Goal: Transaction & Acquisition: Download file/media

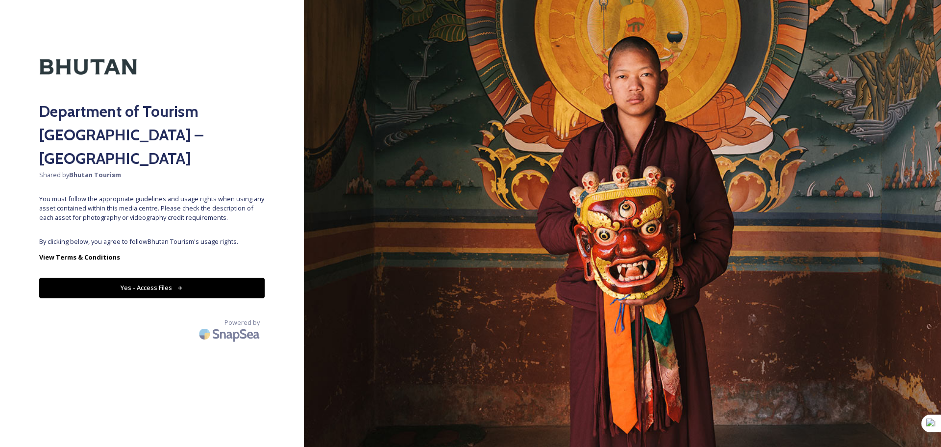
click at [138, 277] on button "Yes - Access Files" at bounding box center [152, 287] width 226 height 20
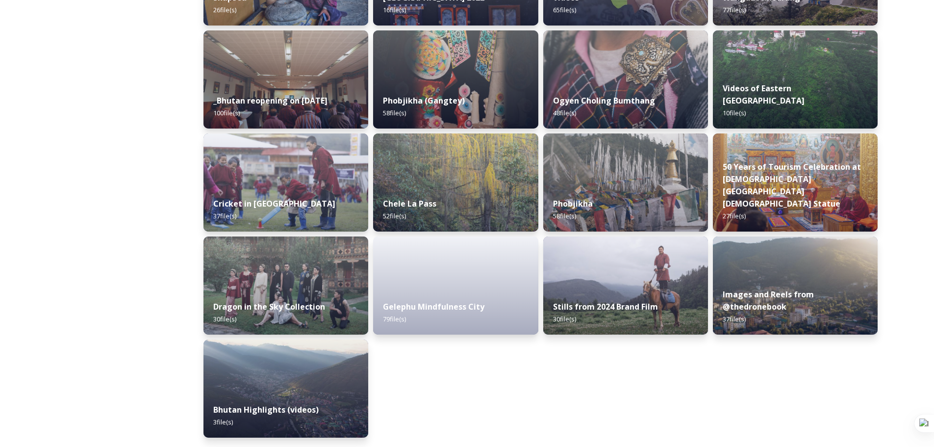
scroll to position [1157, 0]
click at [655, 293] on div "Stills from 2024 Brand Film 30 file(s)" at bounding box center [625, 312] width 168 height 45
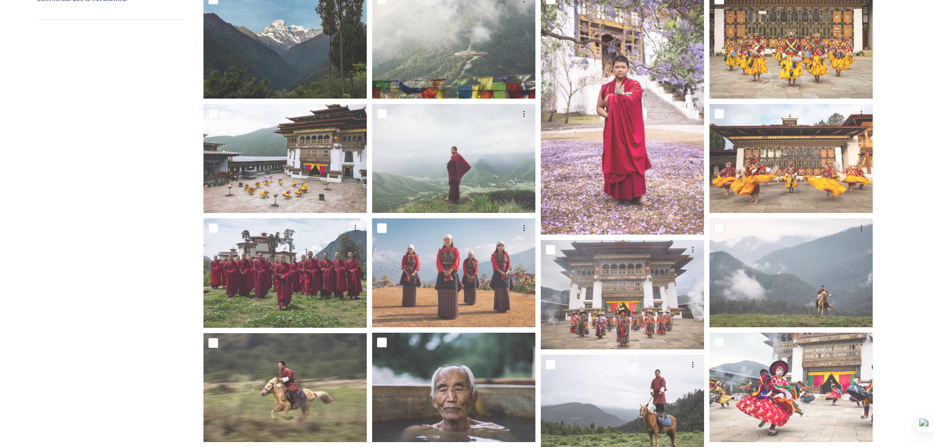
scroll to position [392, 0]
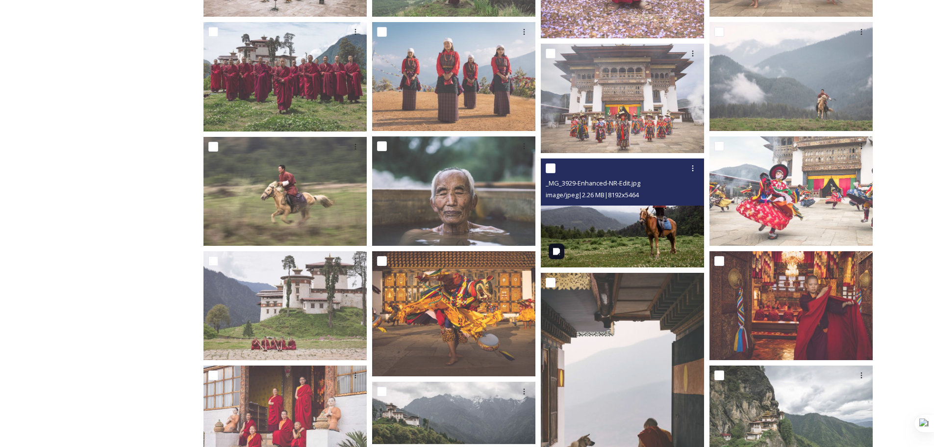
click at [675, 242] on img at bounding box center [622, 212] width 163 height 109
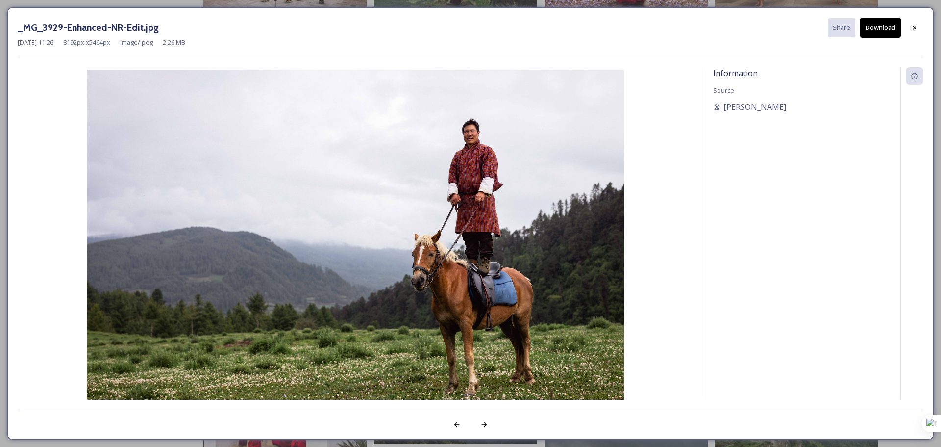
click at [916, 18] on div "_MG_3929-Enhanced-NR-Edit.jpg Share Download" at bounding box center [471, 28] width 906 height 20
click at [917, 28] on icon at bounding box center [915, 28] width 8 height 8
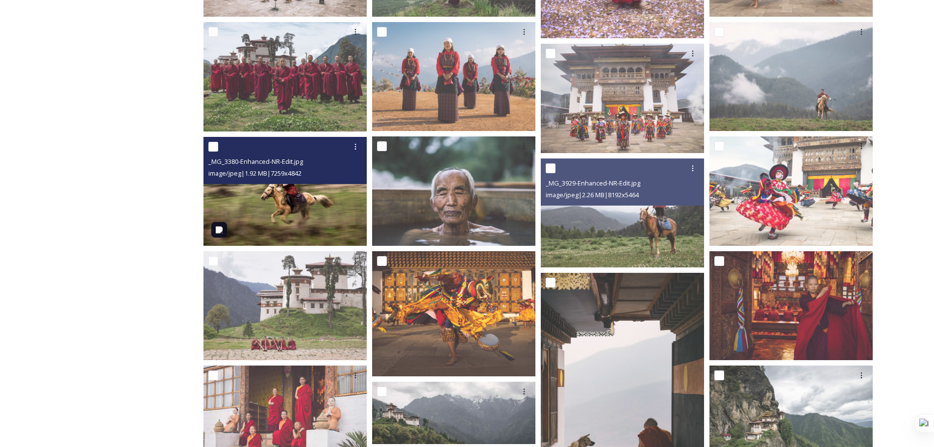
click at [288, 208] on img at bounding box center [284, 190] width 163 height 109
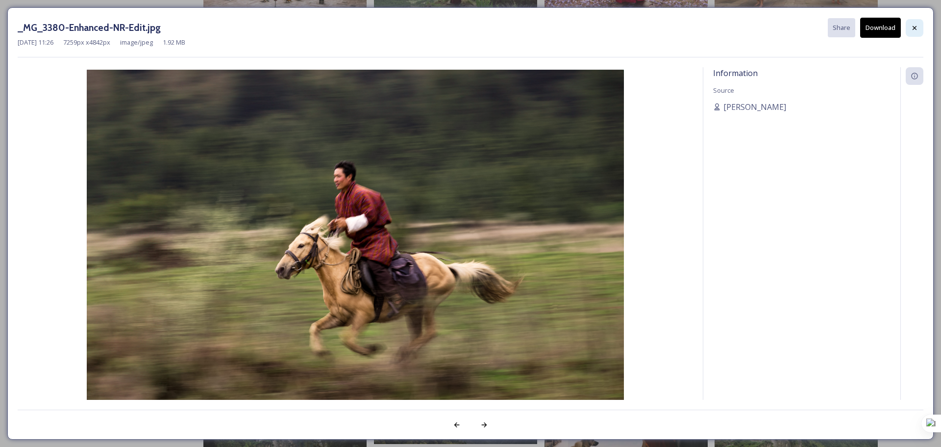
click at [923, 24] on div at bounding box center [915, 28] width 18 height 18
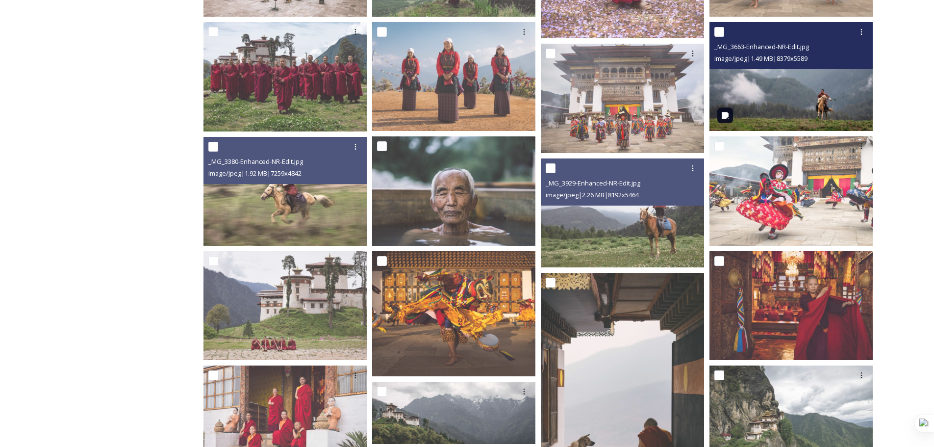
click at [824, 108] on img at bounding box center [790, 76] width 163 height 109
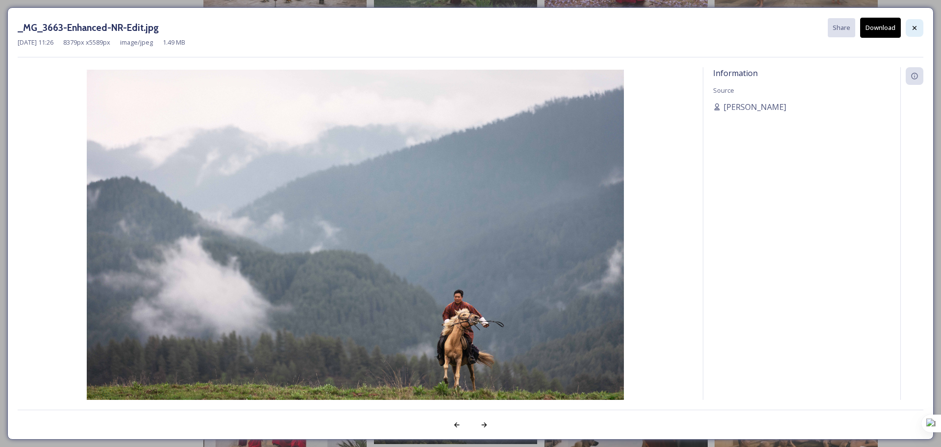
click at [910, 29] on div at bounding box center [915, 28] width 18 height 18
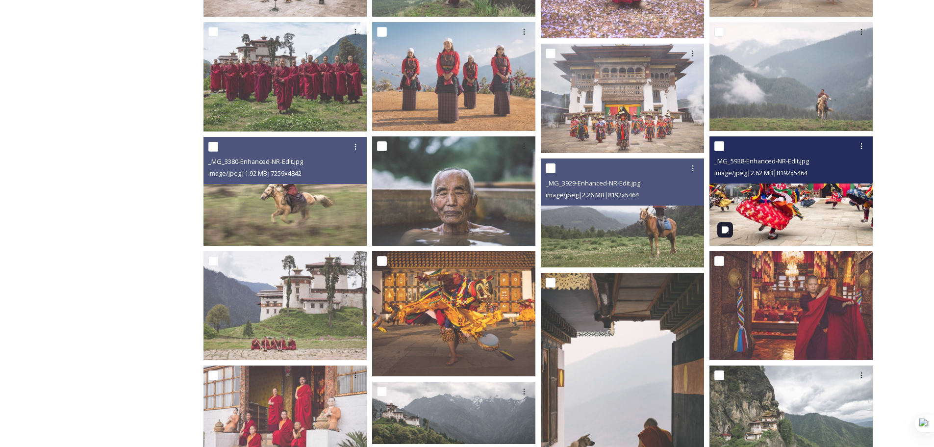
click at [784, 218] on img at bounding box center [790, 190] width 163 height 109
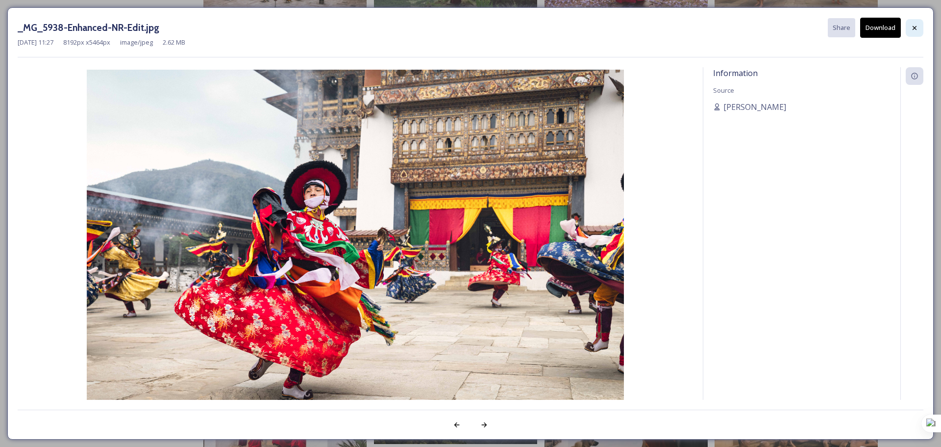
click at [909, 24] on div at bounding box center [915, 28] width 18 height 18
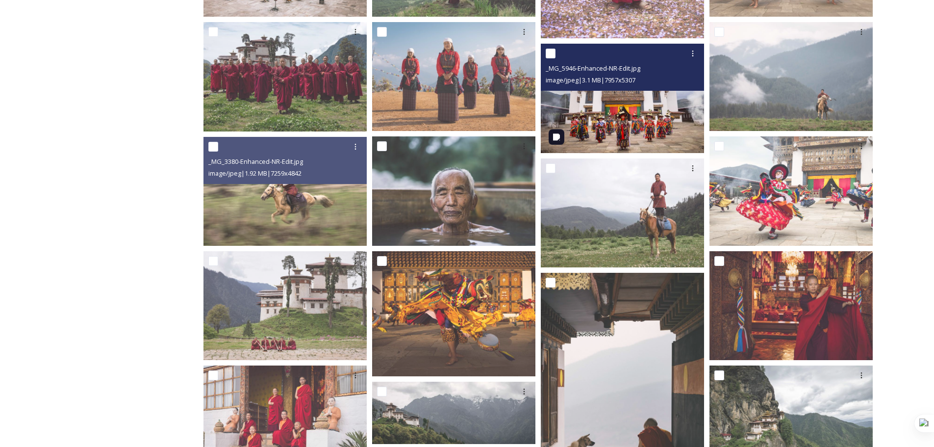
click at [640, 113] on img at bounding box center [622, 98] width 163 height 109
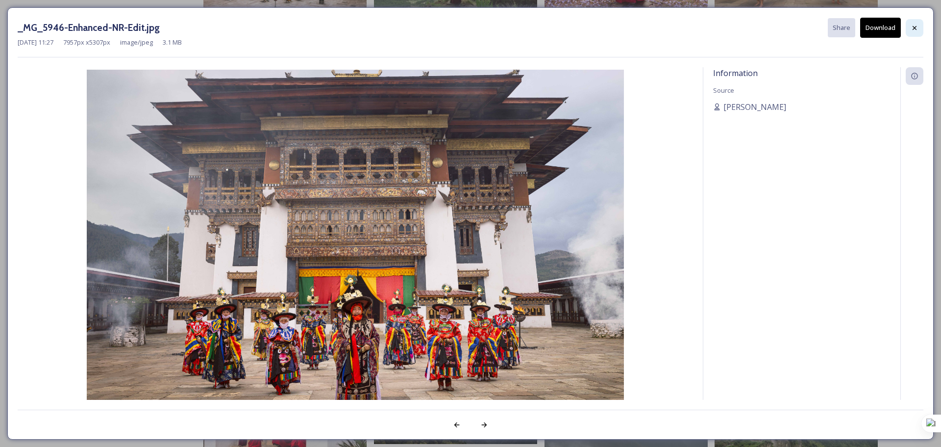
click at [917, 27] on icon at bounding box center [915, 28] width 8 height 8
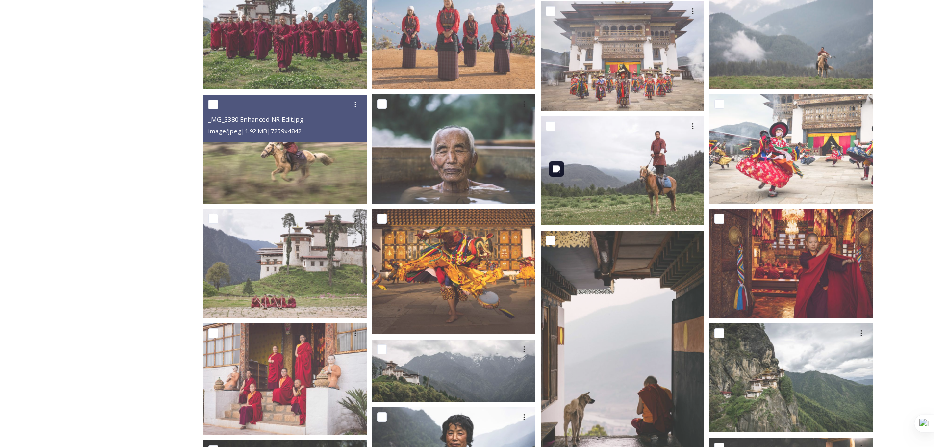
scroll to position [435, 0]
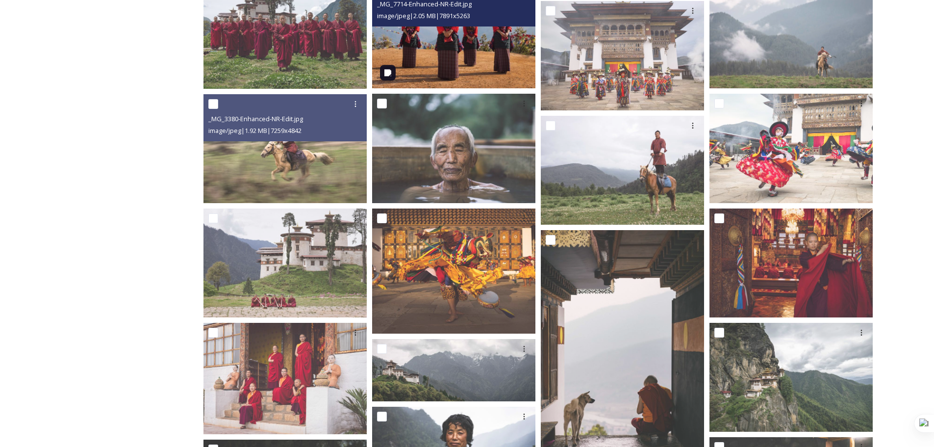
click at [472, 50] on img at bounding box center [453, 33] width 163 height 109
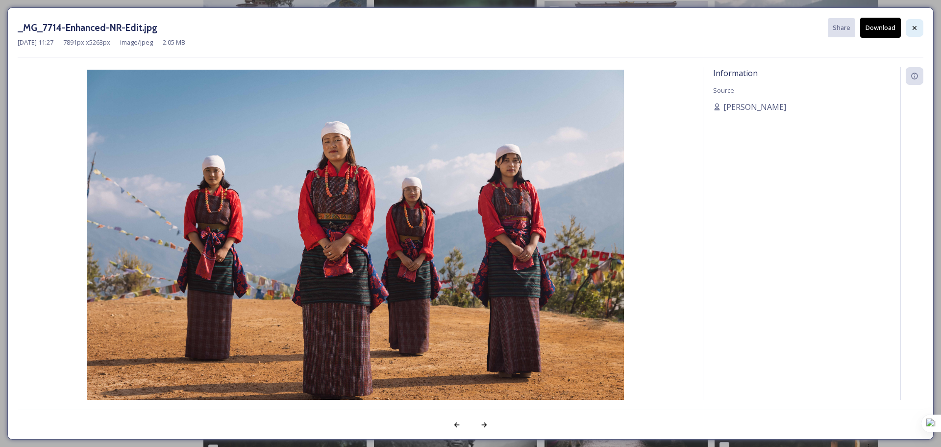
click at [923, 29] on div at bounding box center [915, 28] width 18 height 18
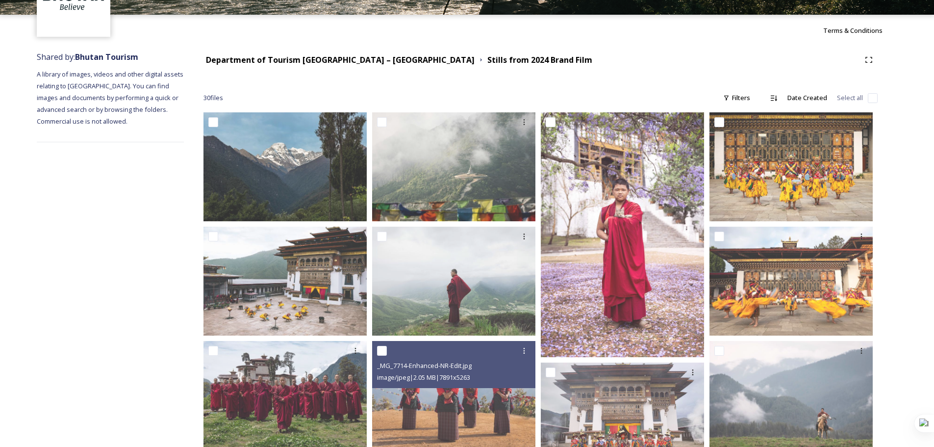
scroll to position [43, 0]
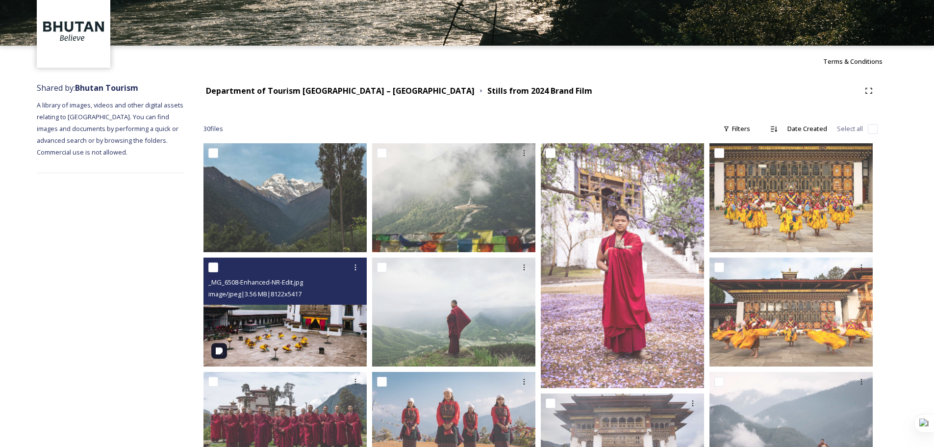
click at [298, 341] on img at bounding box center [284, 311] width 163 height 109
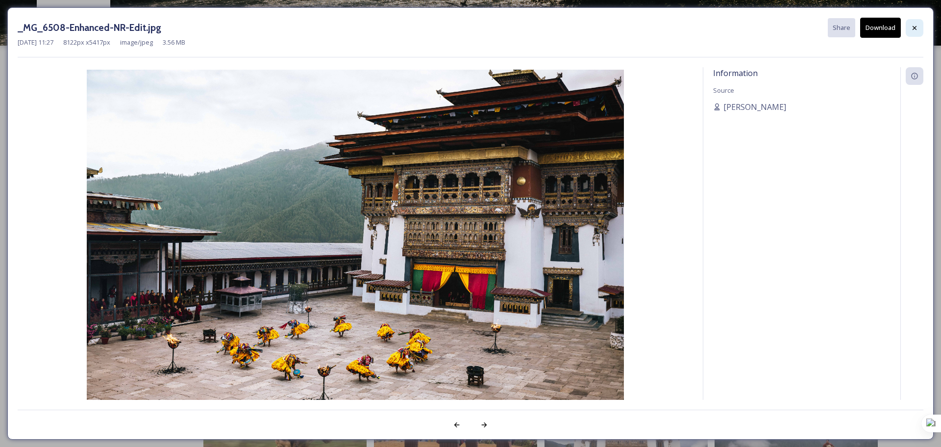
click at [917, 30] on icon at bounding box center [915, 28] width 8 height 8
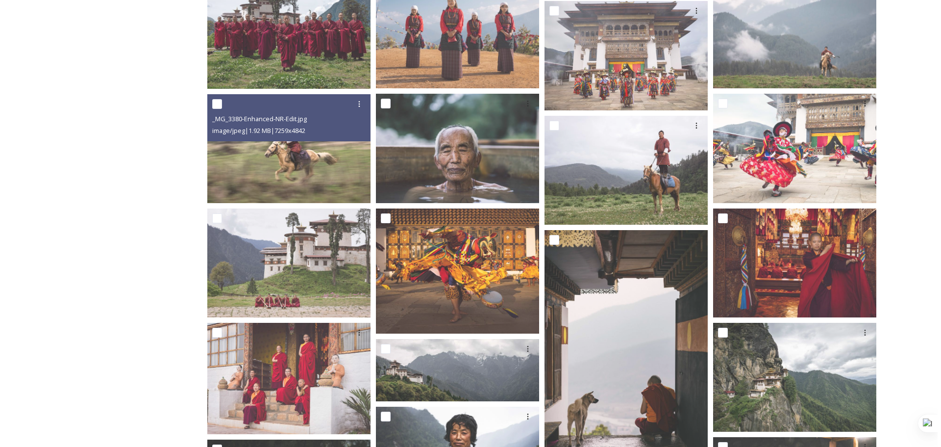
scroll to position [239, 0]
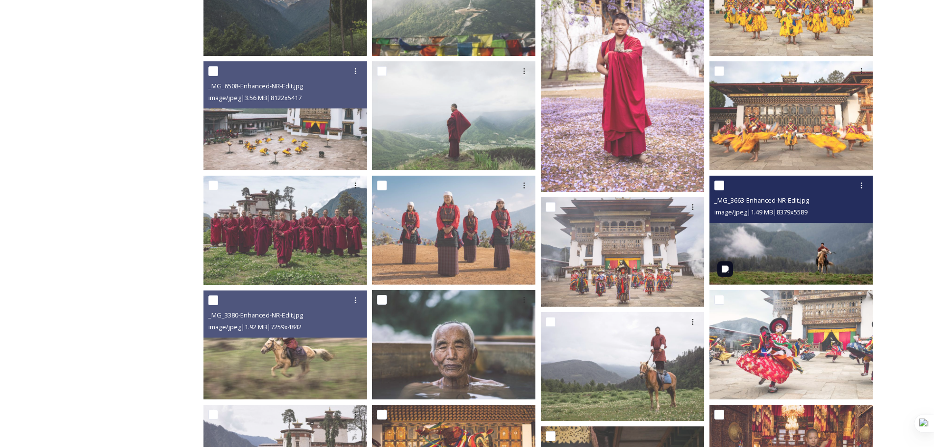
click at [826, 258] on img at bounding box center [790, 230] width 163 height 109
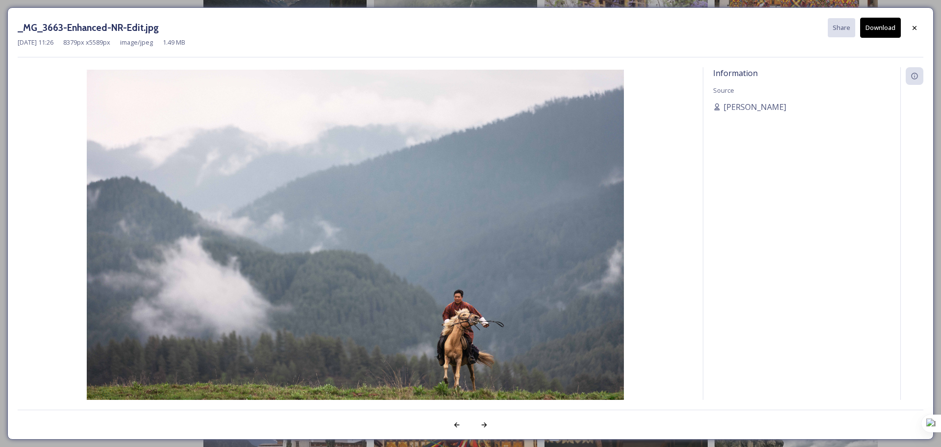
click at [877, 28] on button "Download" at bounding box center [880, 28] width 41 height 20
